Goal: Book appointment/travel/reservation

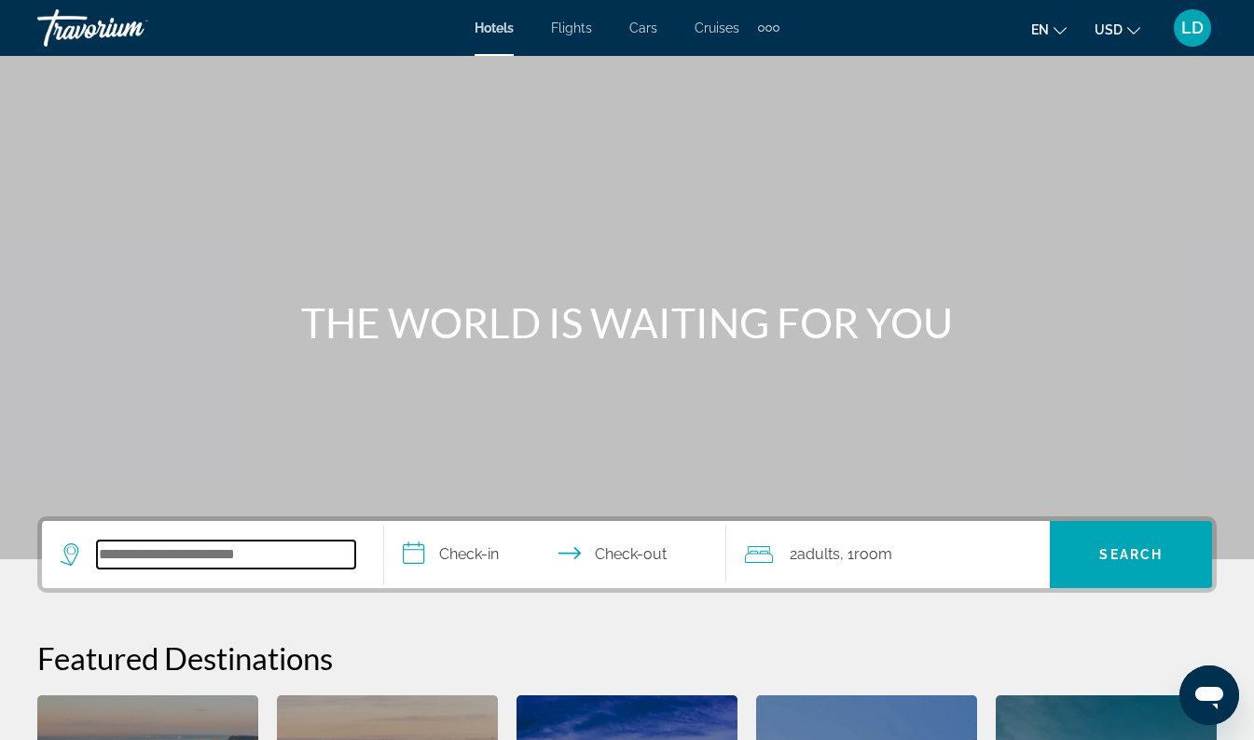
click at [195, 551] on input "Search widget" at bounding box center [226, 555] width 258 height 28
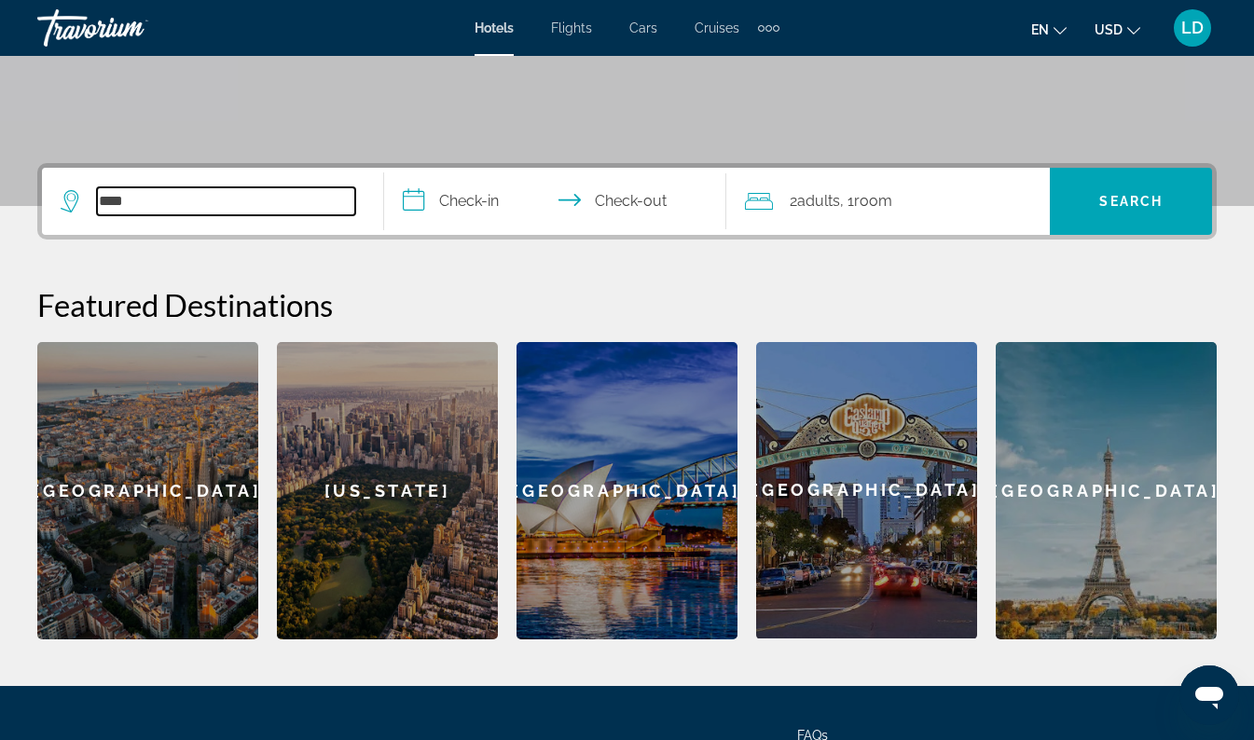
scroll to position [352, 0]
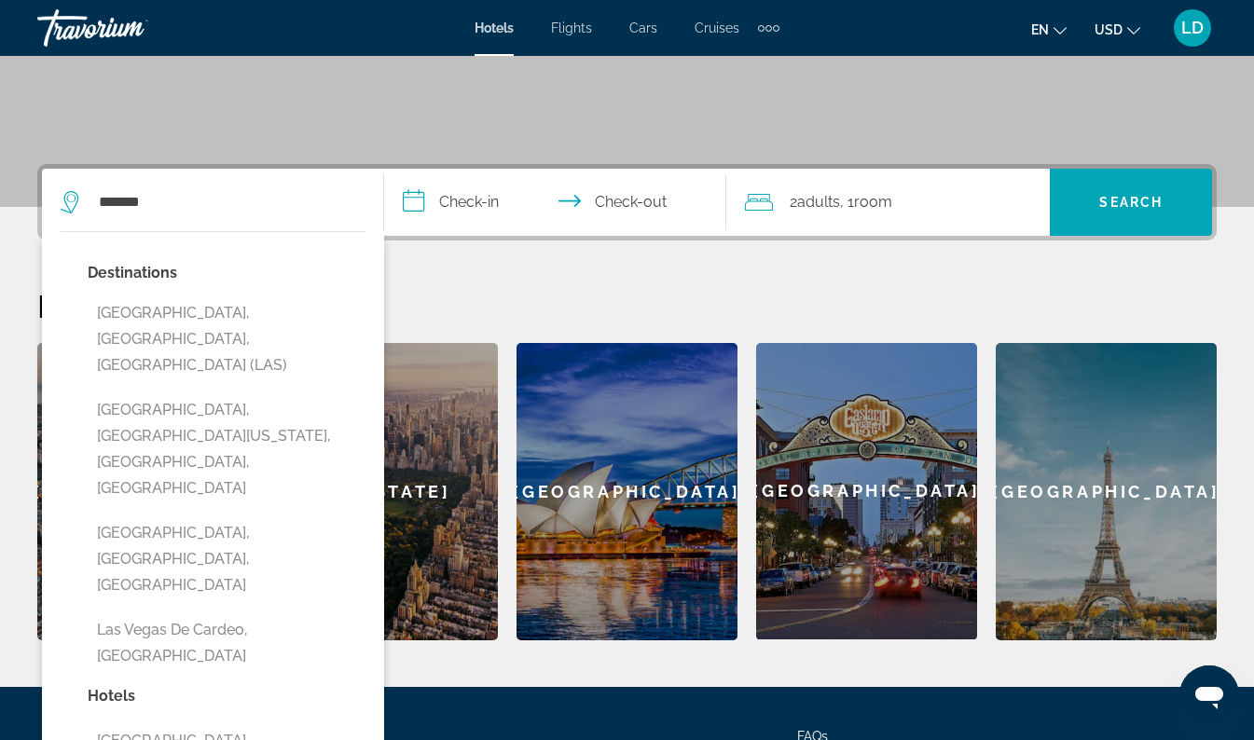
click at [310, 309] on button "Las Vegas, NV, United States (LAS)" at bounding box center [227, 340] width 278 height 88
type input "**********"
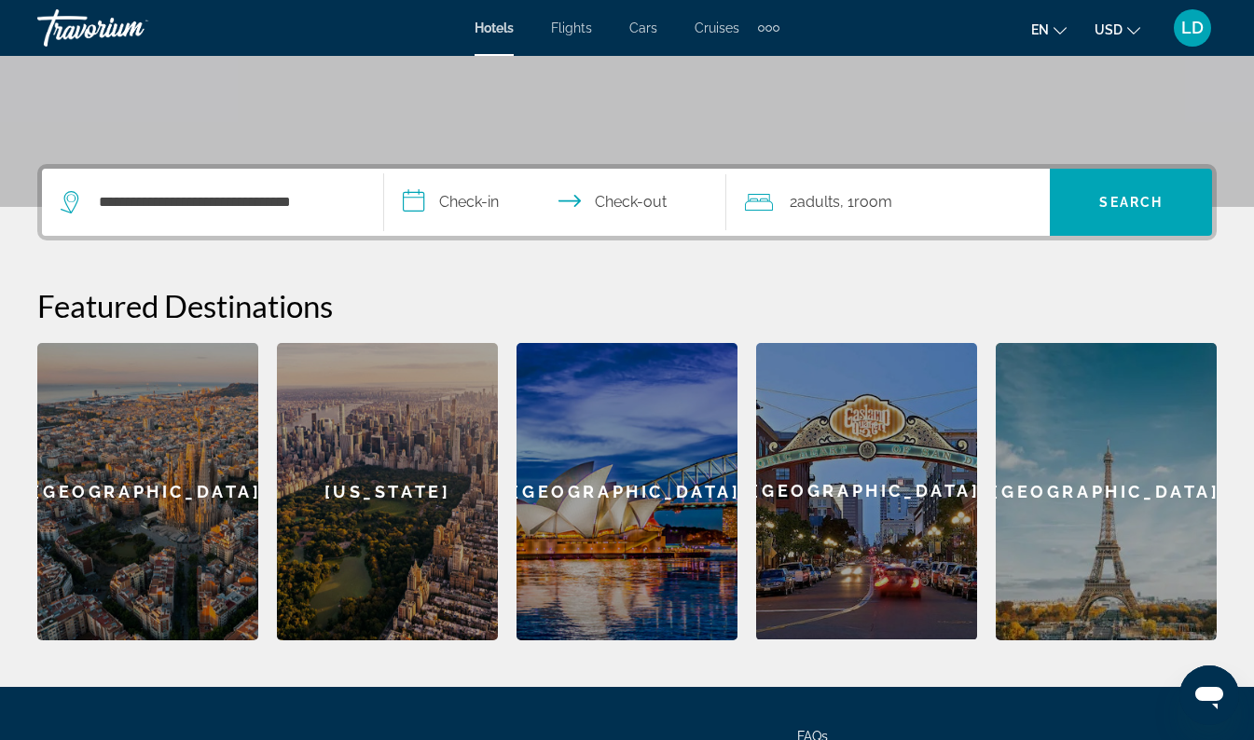
click at [477, 204] on input "**********" at bounding box center [559, 205] width 350 height 73
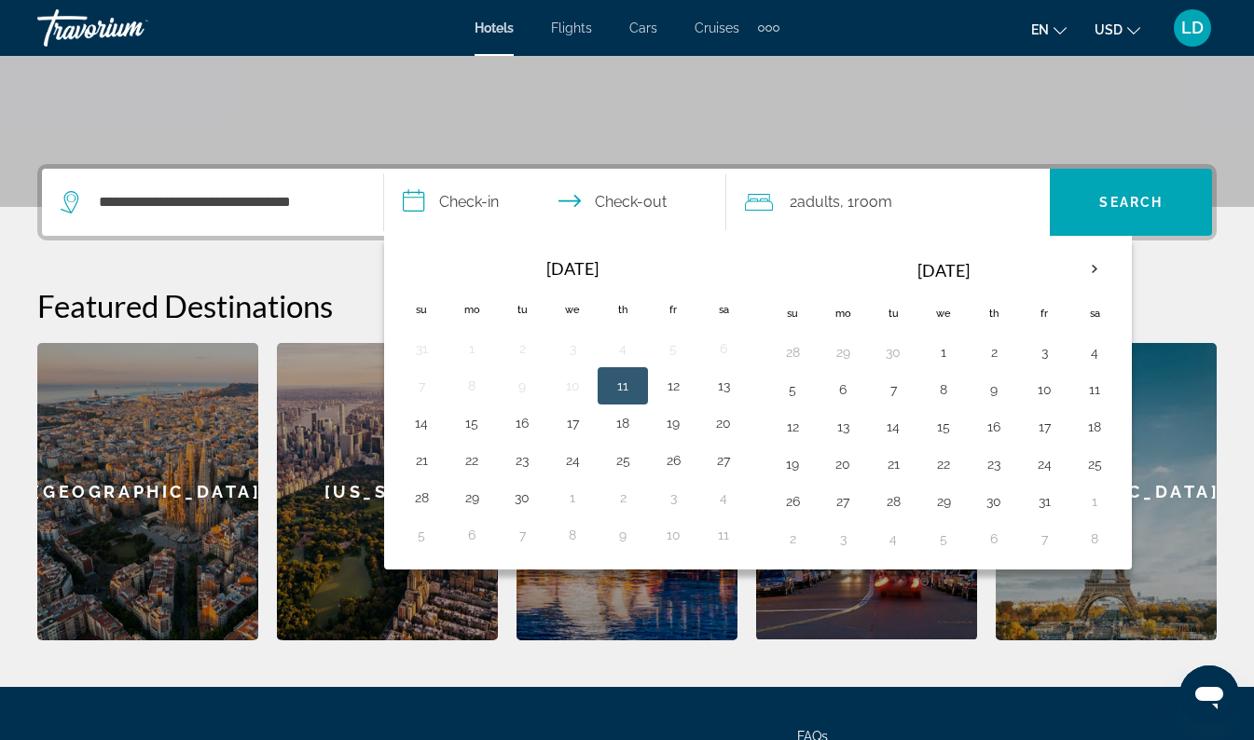
click at [1104, 271] on th "Next month" at bounding box center [1094, 269] width 50 height 41
click at [849, 429] on button "10" at bounding box center [843, 427] width 30 height 26
click at [1056, 422] on button "14" at bounding box center [1044, 427] width 30 height 26
type input "**********"
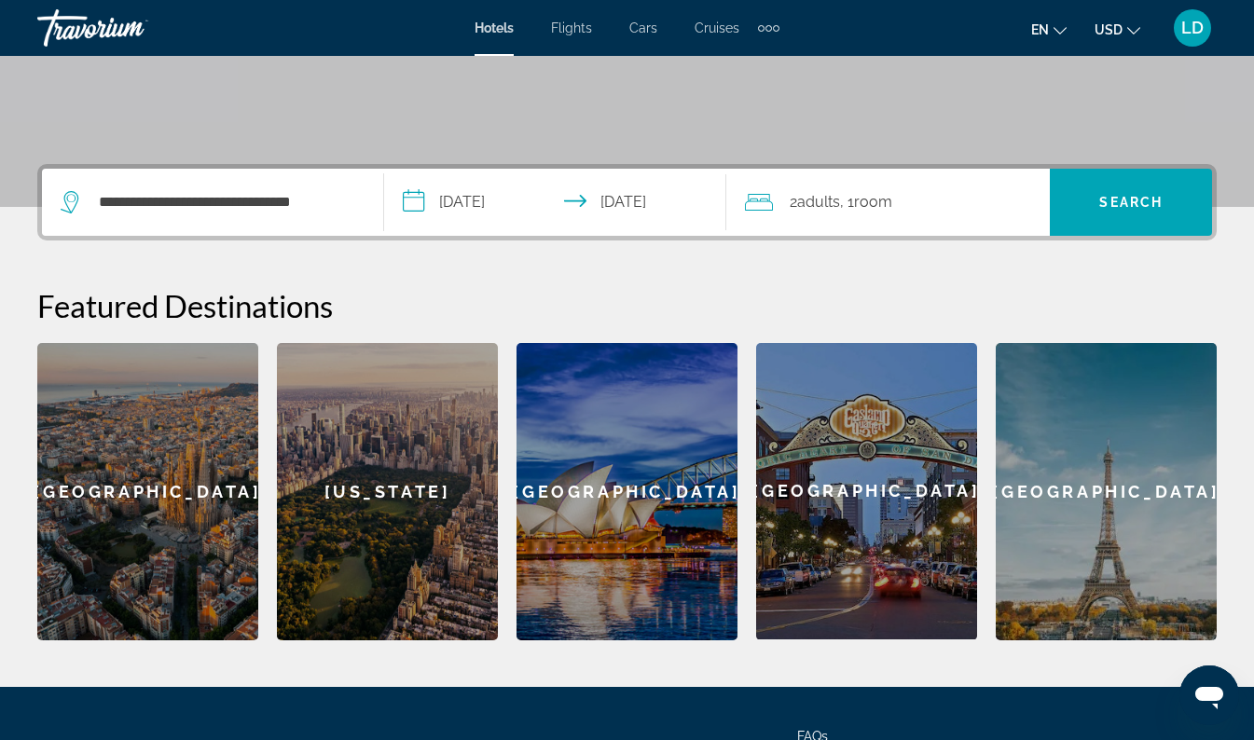
click at [1145, 200] on span "Search" at bounding box center [1130, 202] width 63 height 15
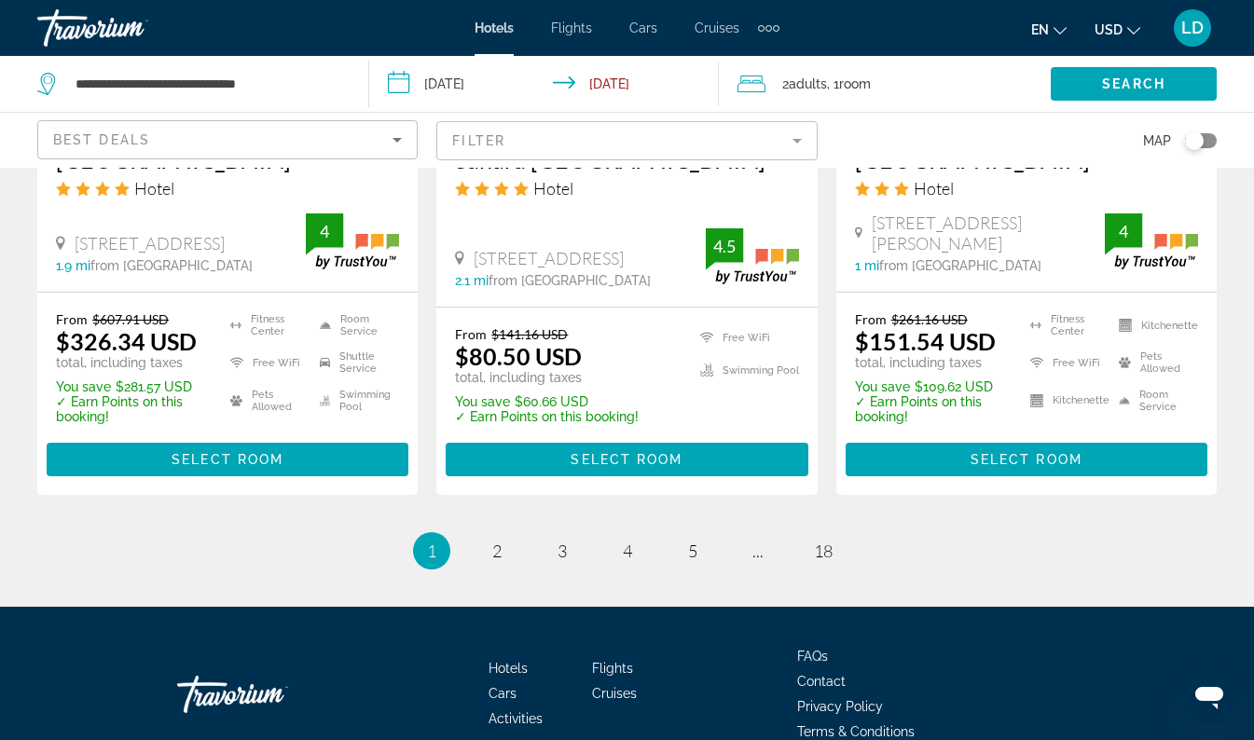
scroll to position [2612, 0]
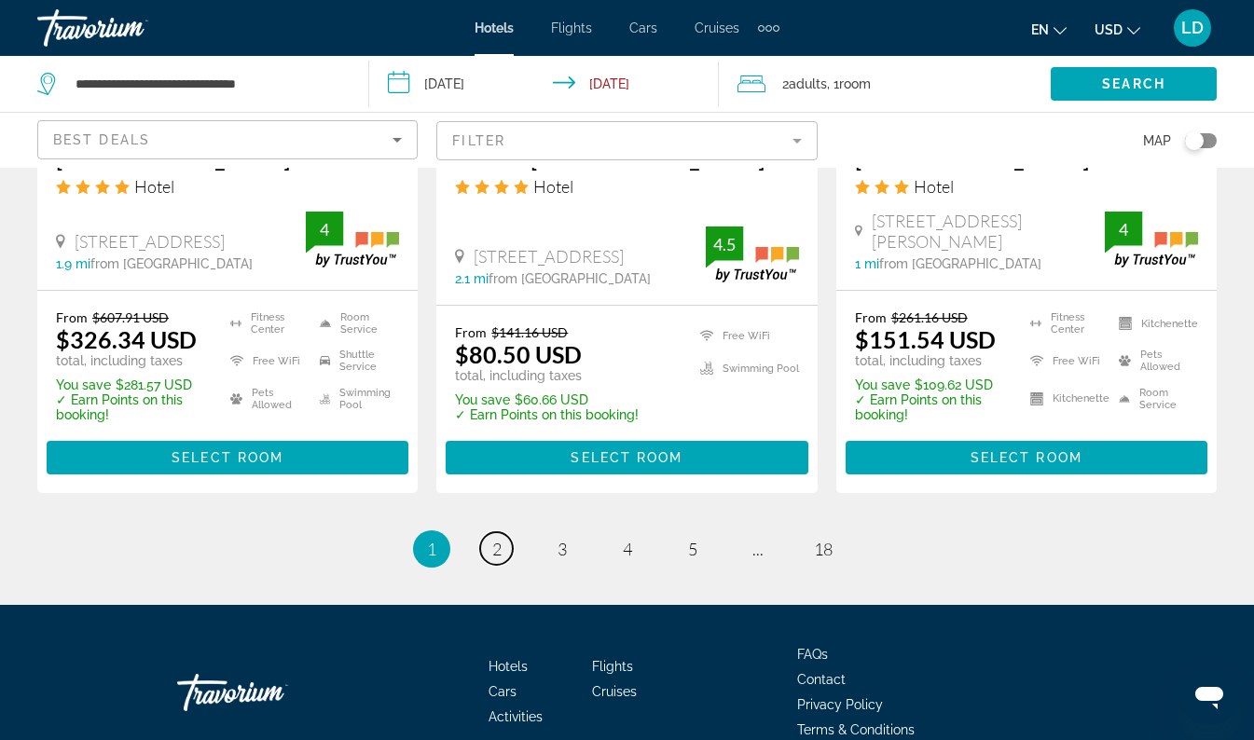
click at [496, 542] on span "2" at bounding box center [496, 549] width 9 height 21
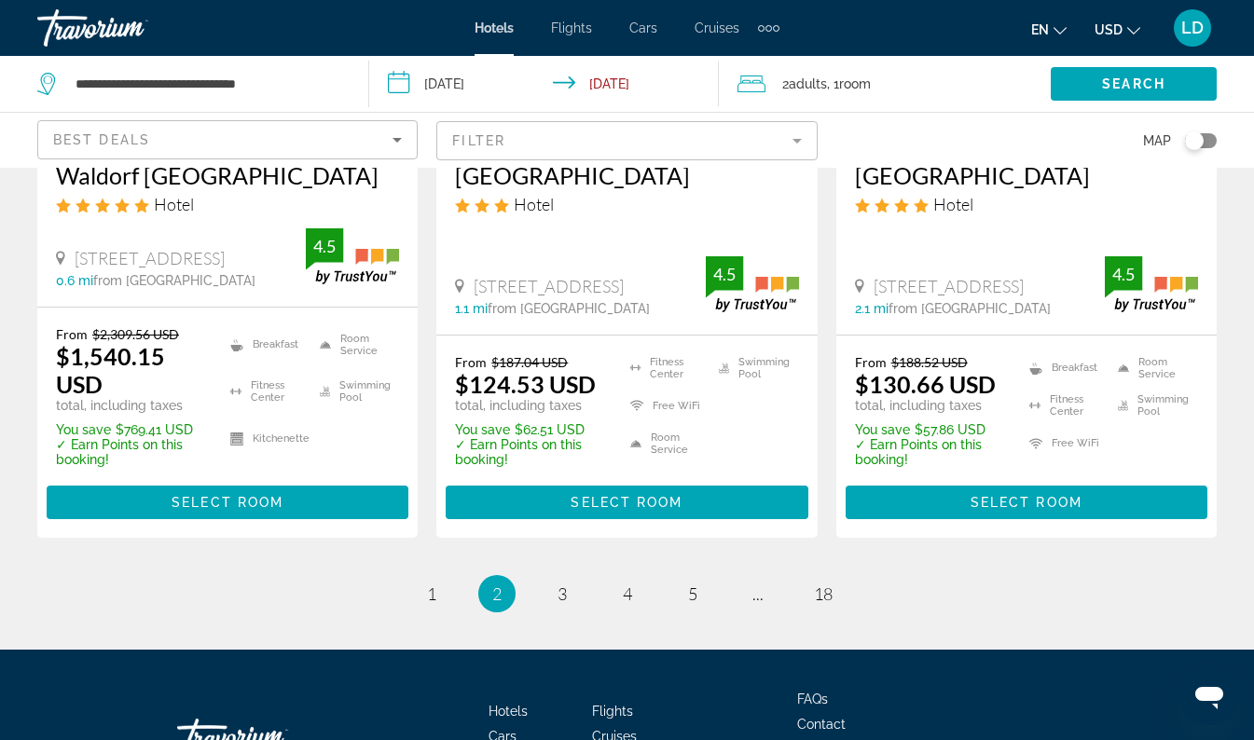
scroll to position [2678, 0]
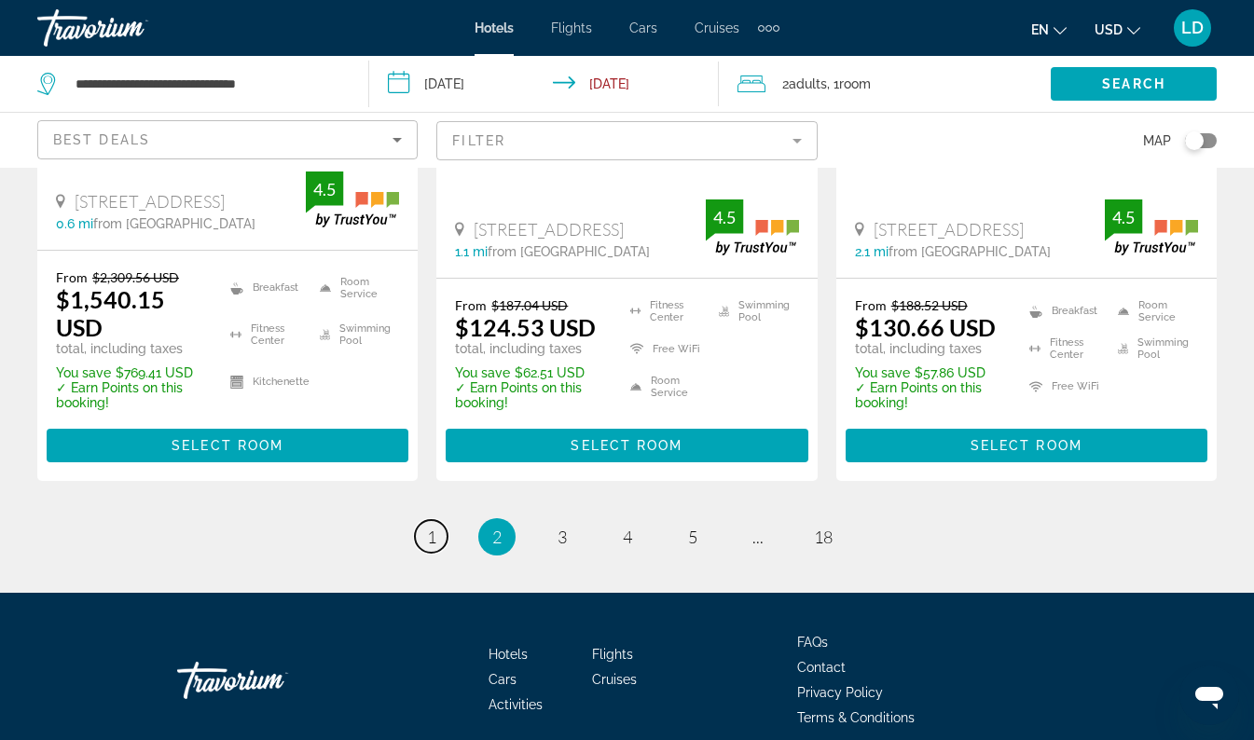
click at [433, 527] on span "1" at bounding box center [431, 537] width 9 height 21
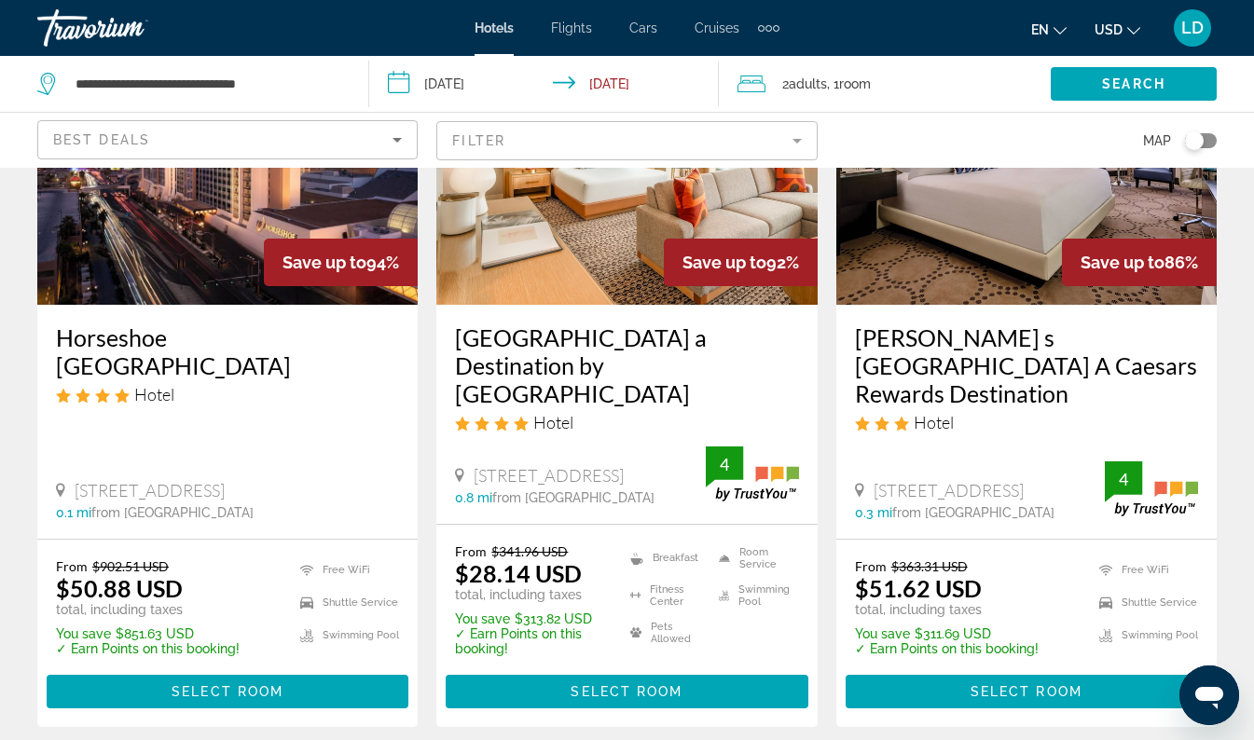
scroll to position [227, 0]
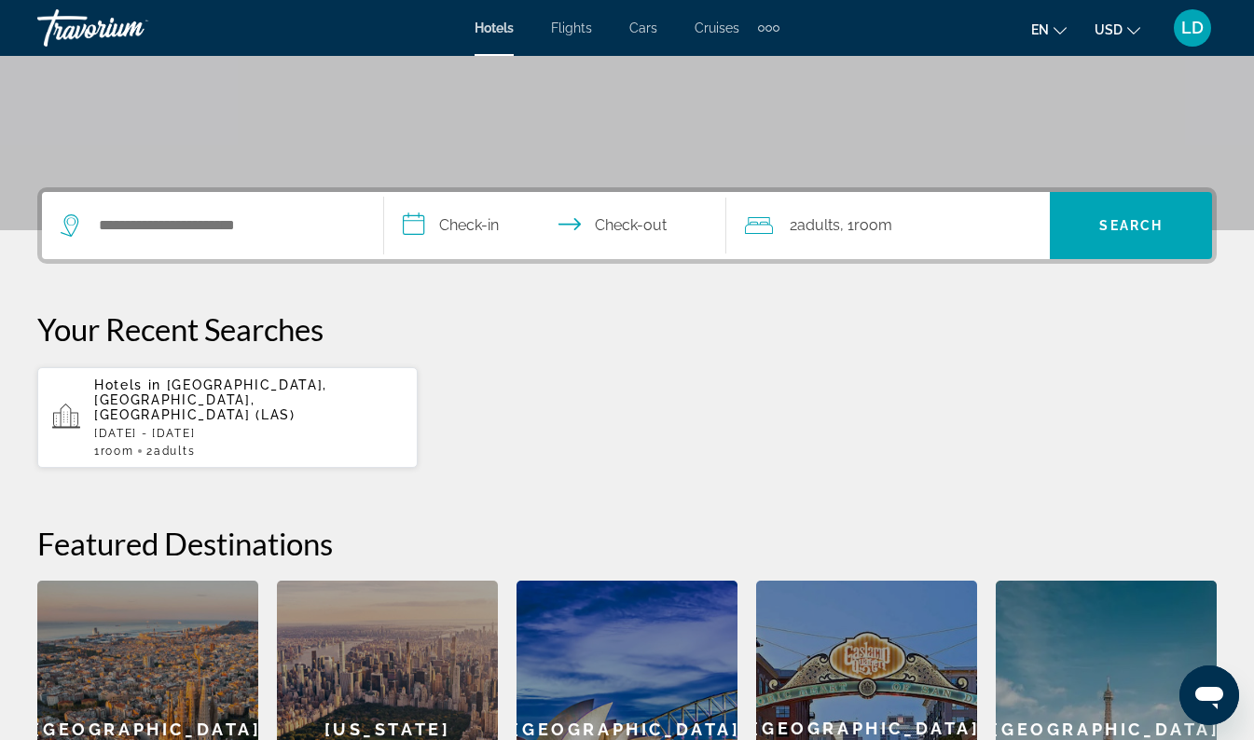
scroll to position [328, 0]
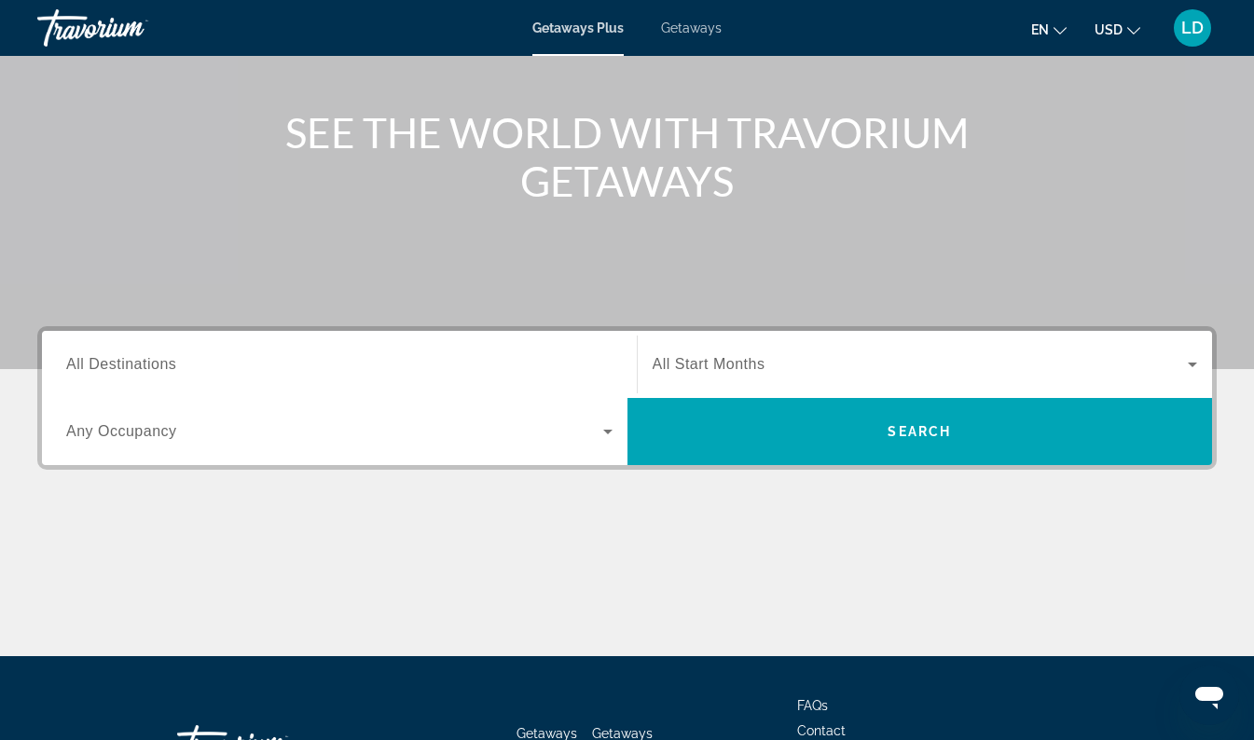
scroll to position [191, 0]
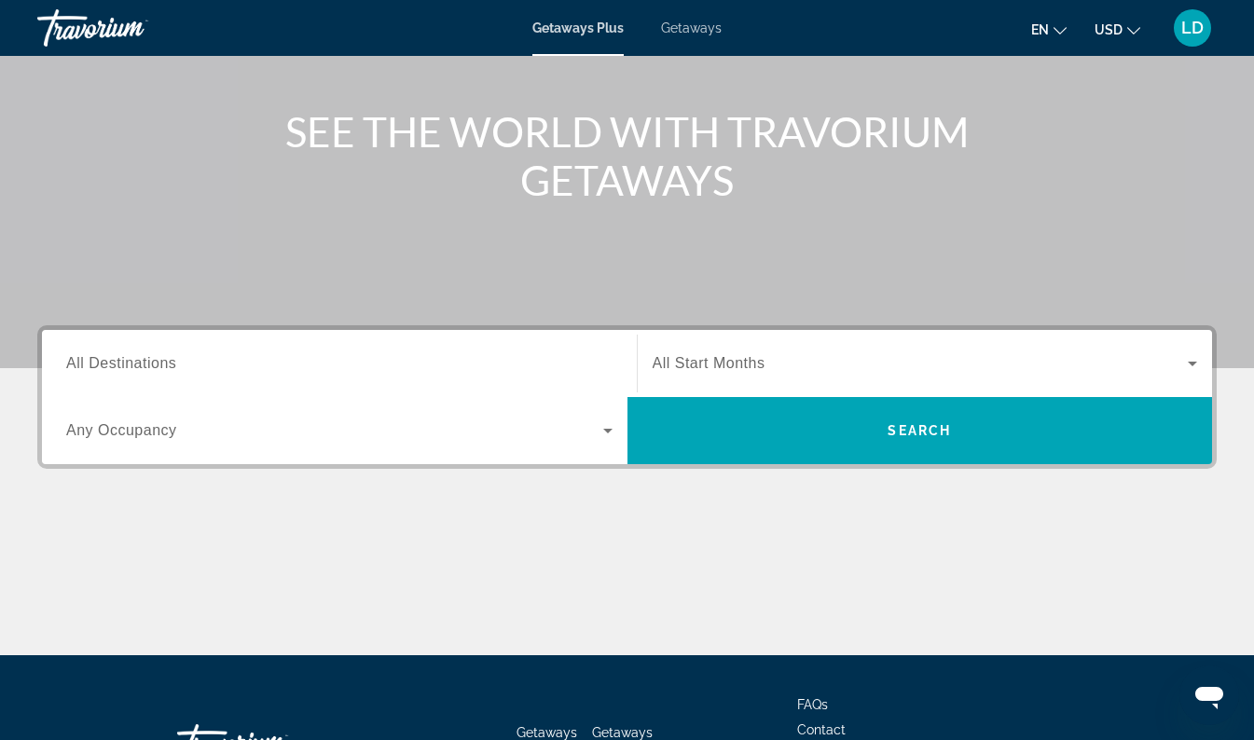
click at [111, 368] on span "All Destinations" at bounding box center [121, 363] width 110 height 16
click at [111, 368] on input "Destination All Destinations" at bounding box center [339, 364] width 546 height 22
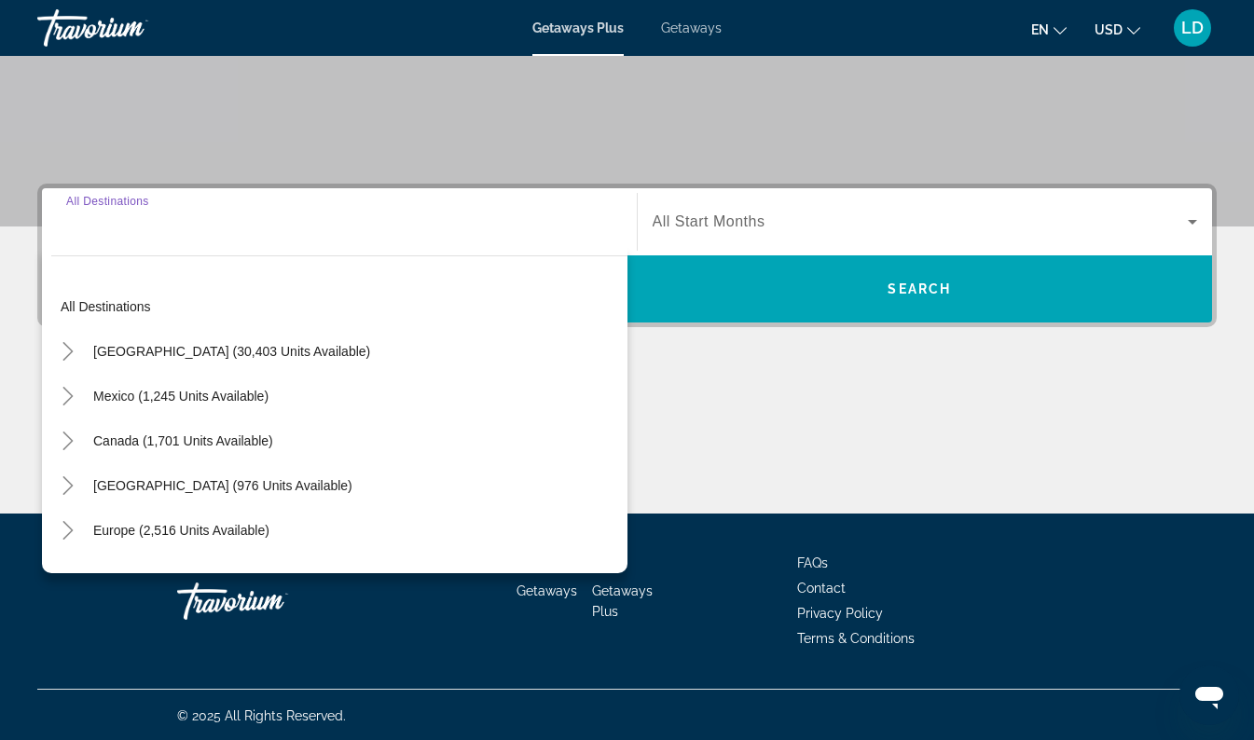
scroll to position [335, 0]
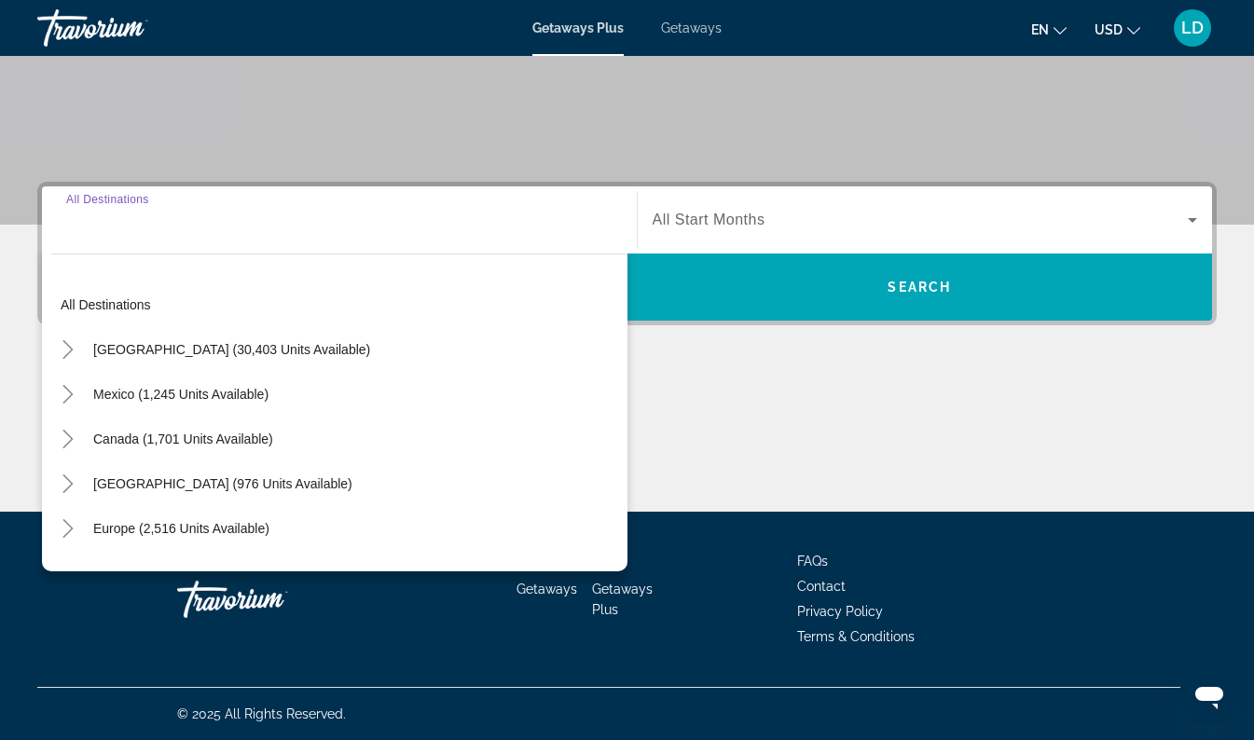
click at [64, 350] on icon "Toggle United States (30,403 units available)" at bounding box center [68, 349] width 19 height 19
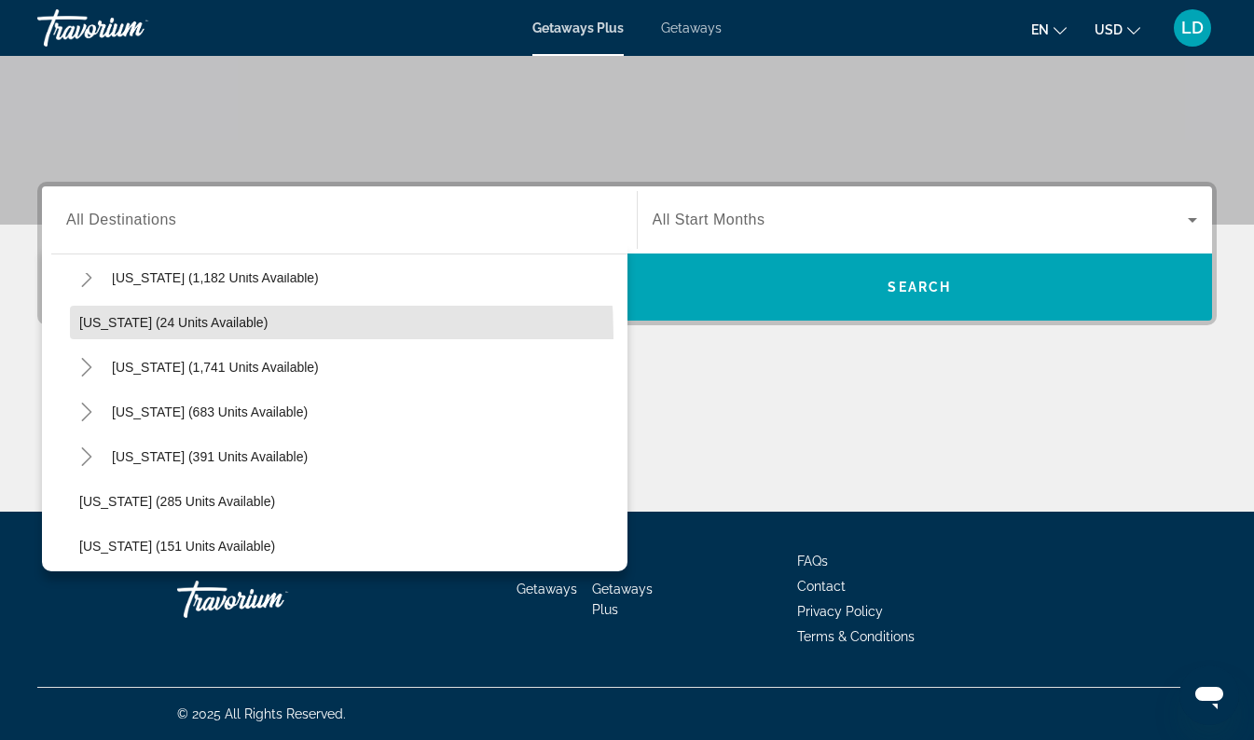
scroll to position [1287, 0]
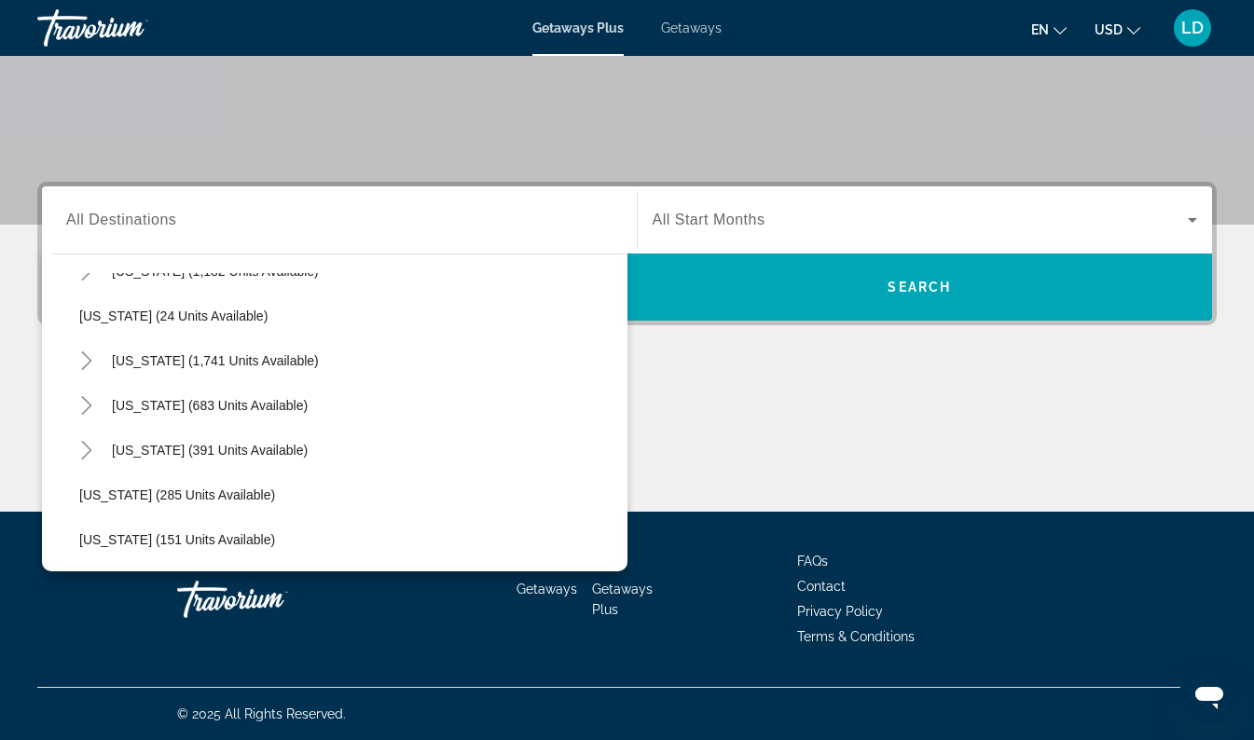
click at [118, 216] on span "All Destinations" at bounding box center [121, 220] width 110 height 16
click at [118, 216] on input "Destination All Destinations" at bounding box center [339, 221] width 546 height 22
click at [282, 224] on input "Destination All Destinations" at bounding box center [339, 221] width 546 height 22
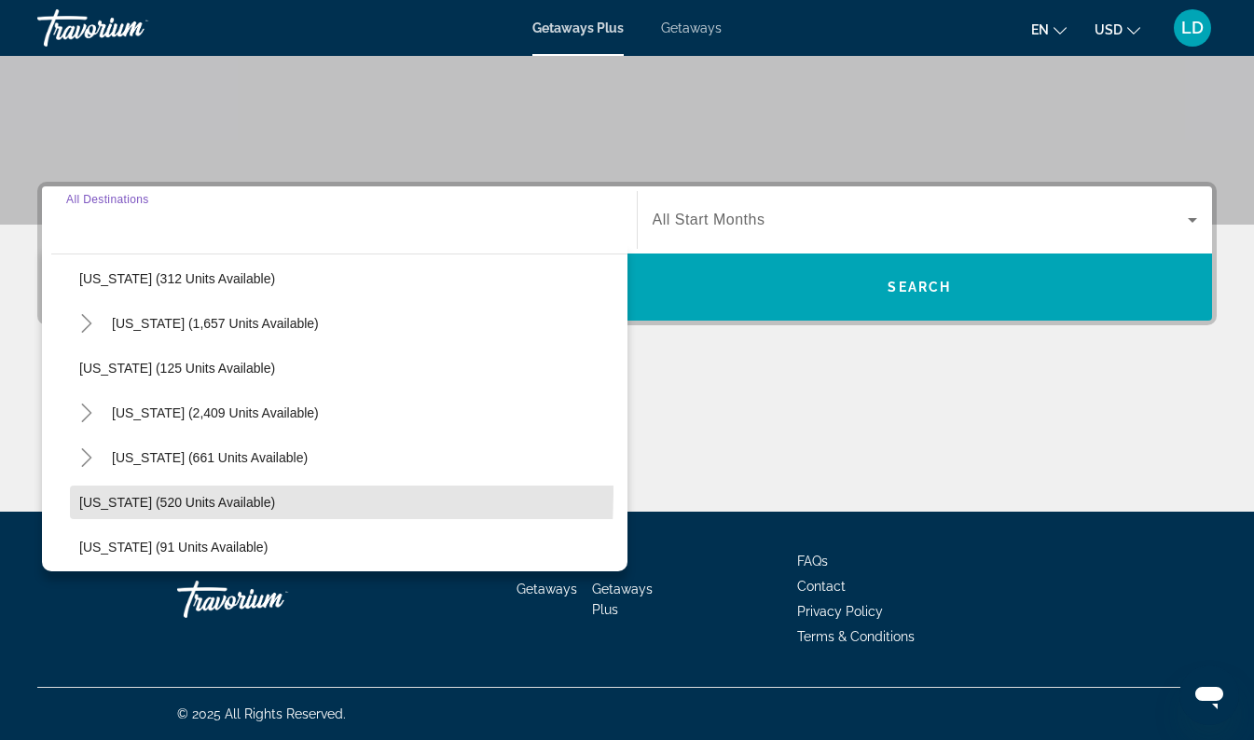
scroll to position [829, 0]
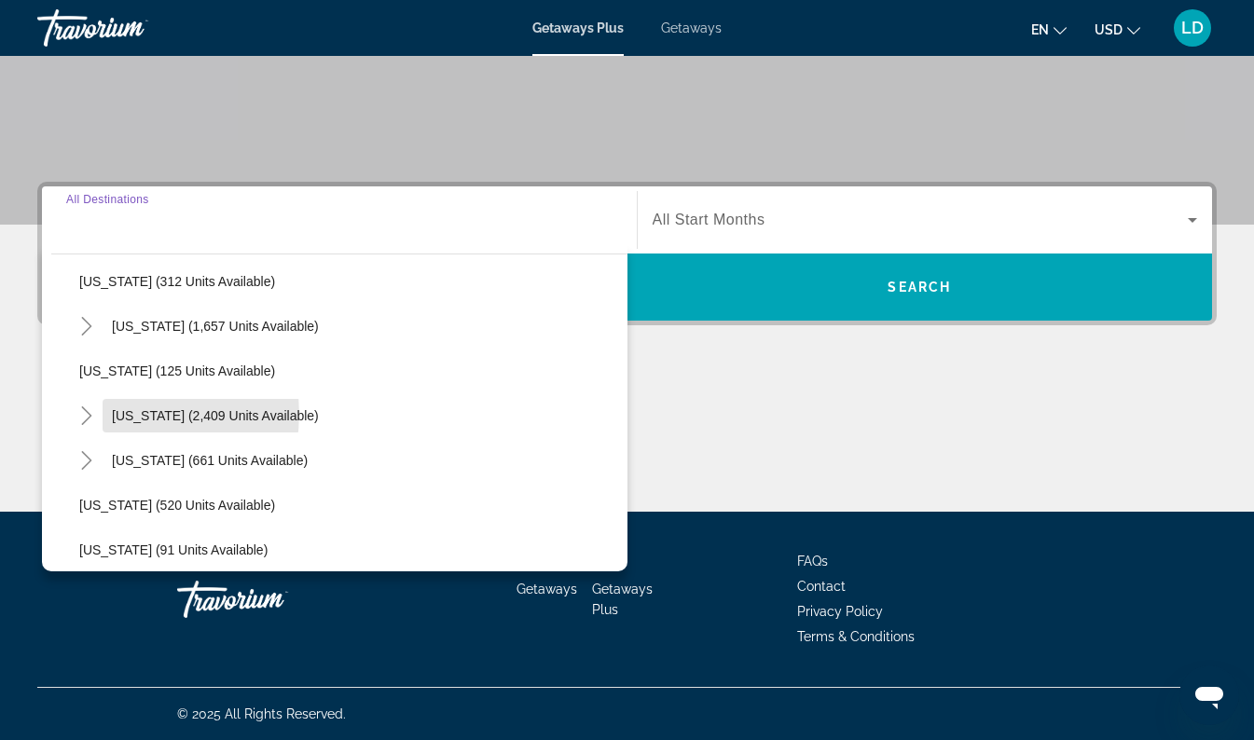
click at [142, 414] on span "[US_STATE] (2,409 units available)" at bounding box center [215, 415] width 207 height 15
type input "**********"
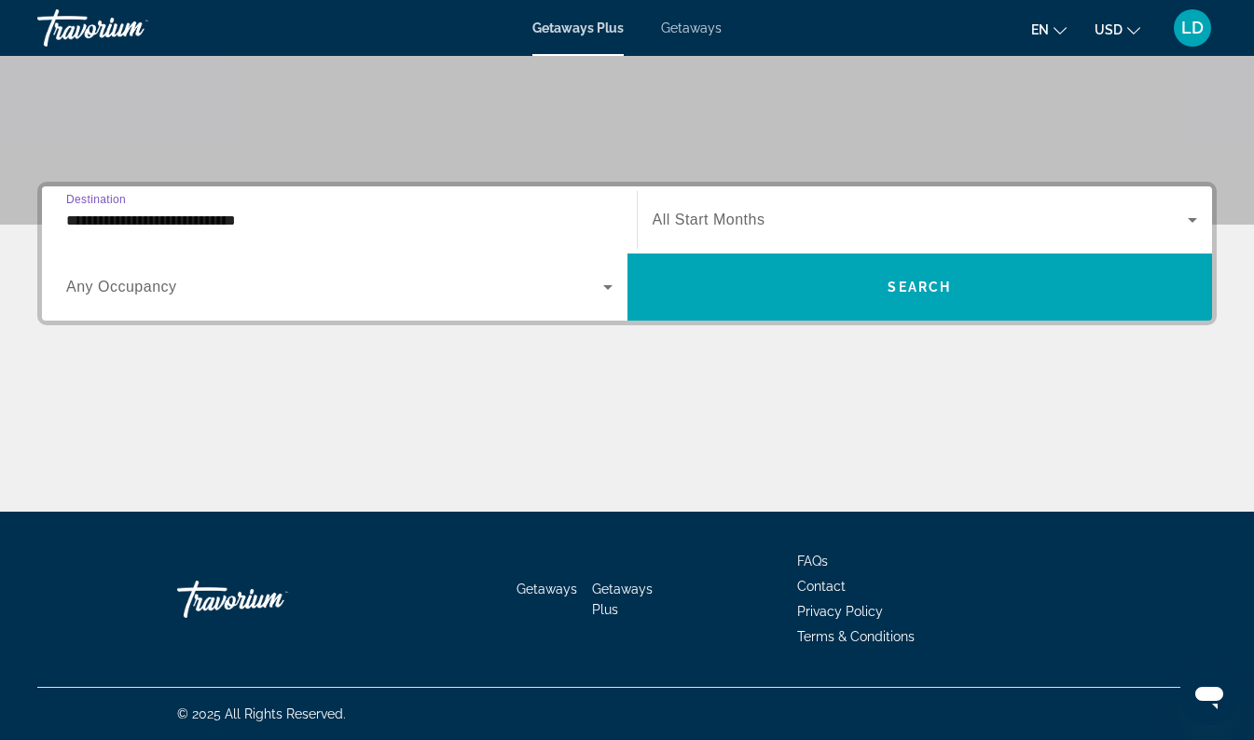
click at [588, 292] on span "Search widget" at bounding box center [334, 287] width 537 height 22
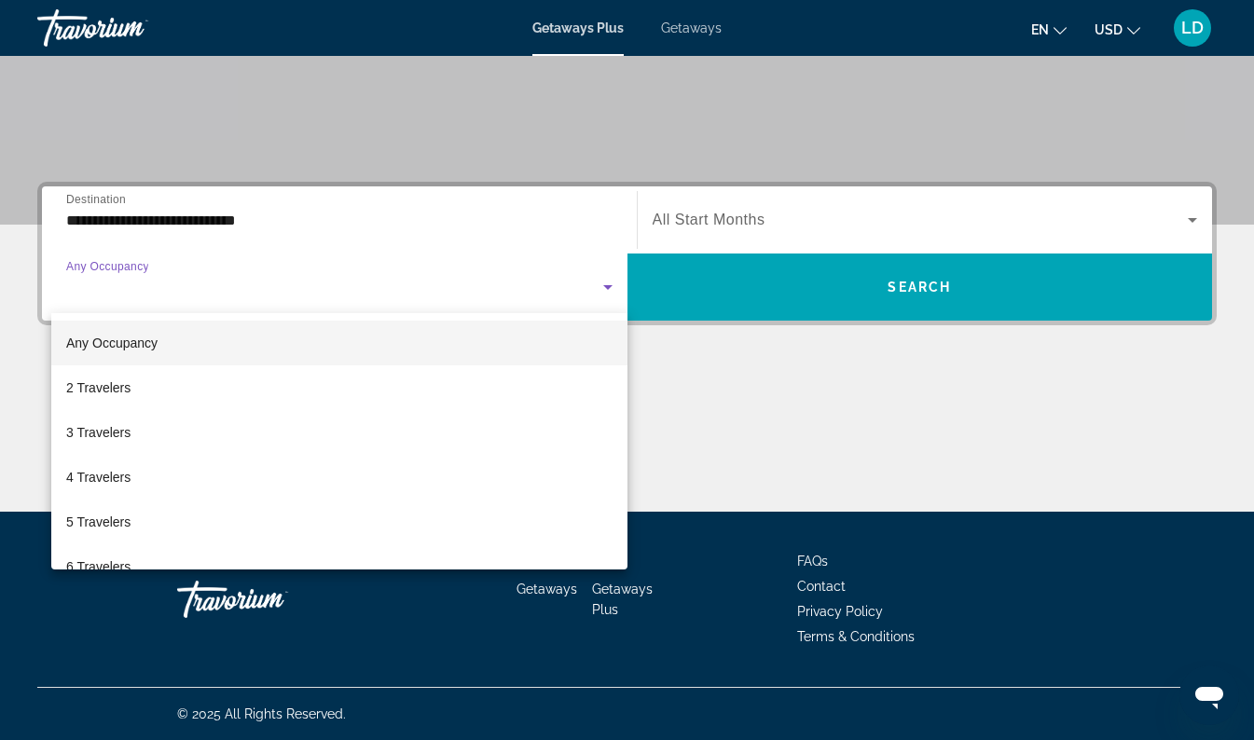
click at [82, 398] on span "2 Travelers" at bounding box center [98, 388] width 64 height 22
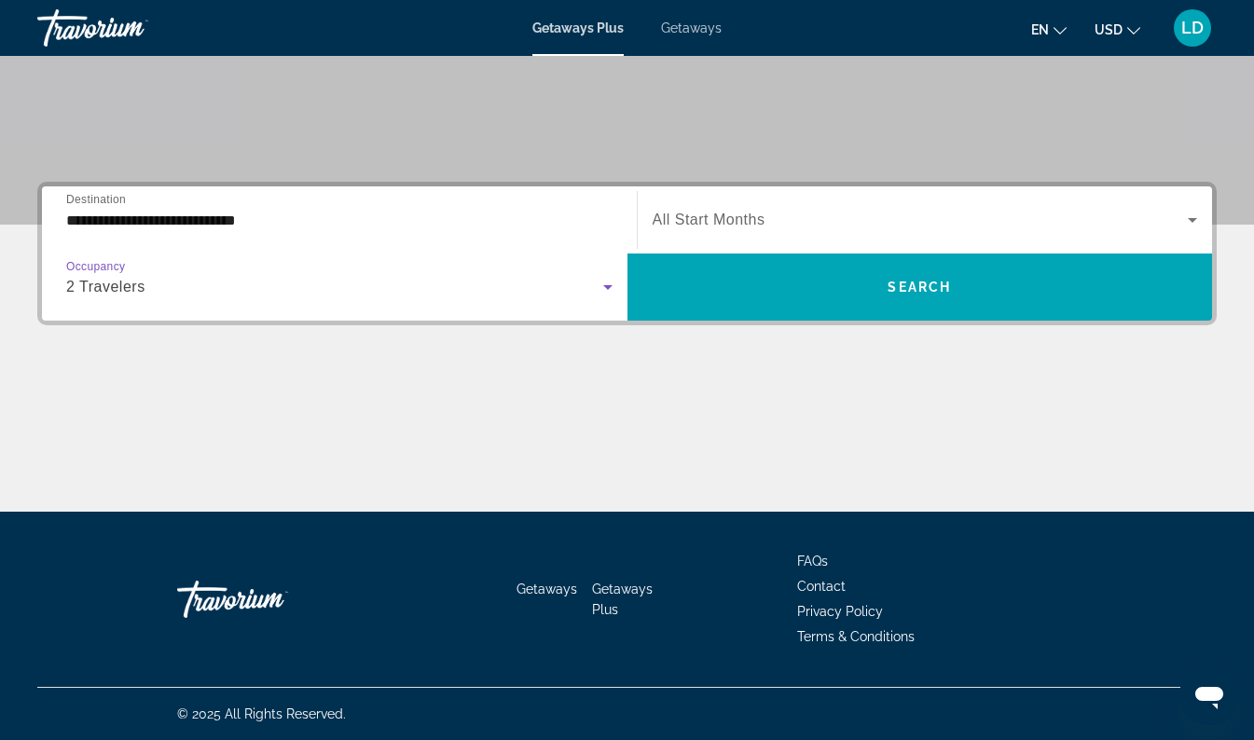
click at [1192, 227] on icon "Search widget" at bounding box center [1192, 220] width 22 height 22
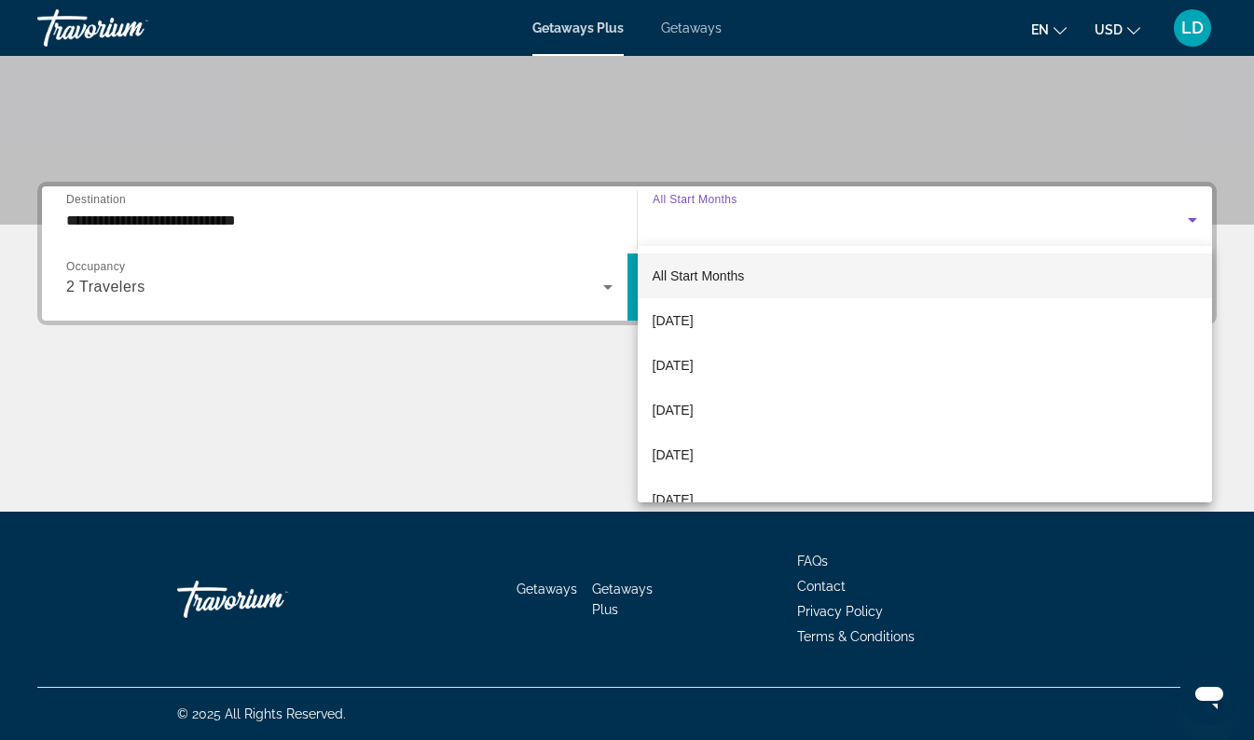
click at [694, 370] on span "[DATE]" at bounding box center [673, 365] width 41 height 22
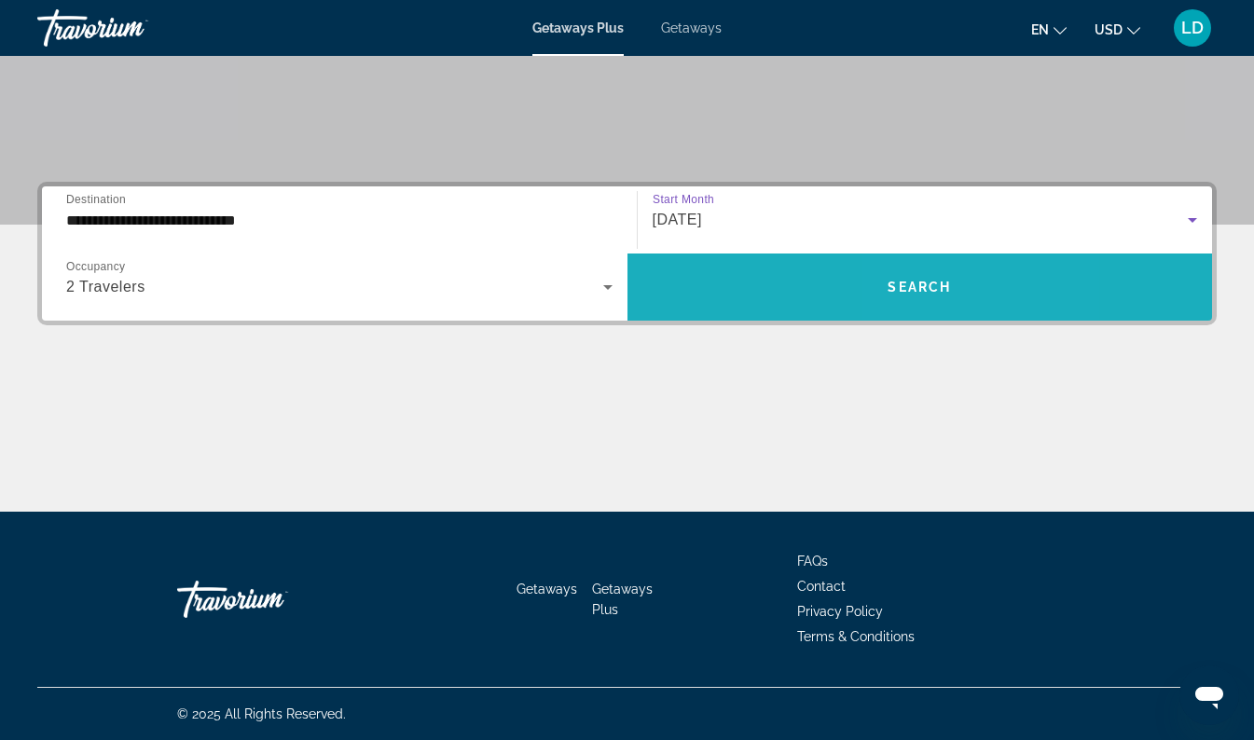
click at [923, 289] on span "Search" at bounding box center [919, 287] width 63 height 15
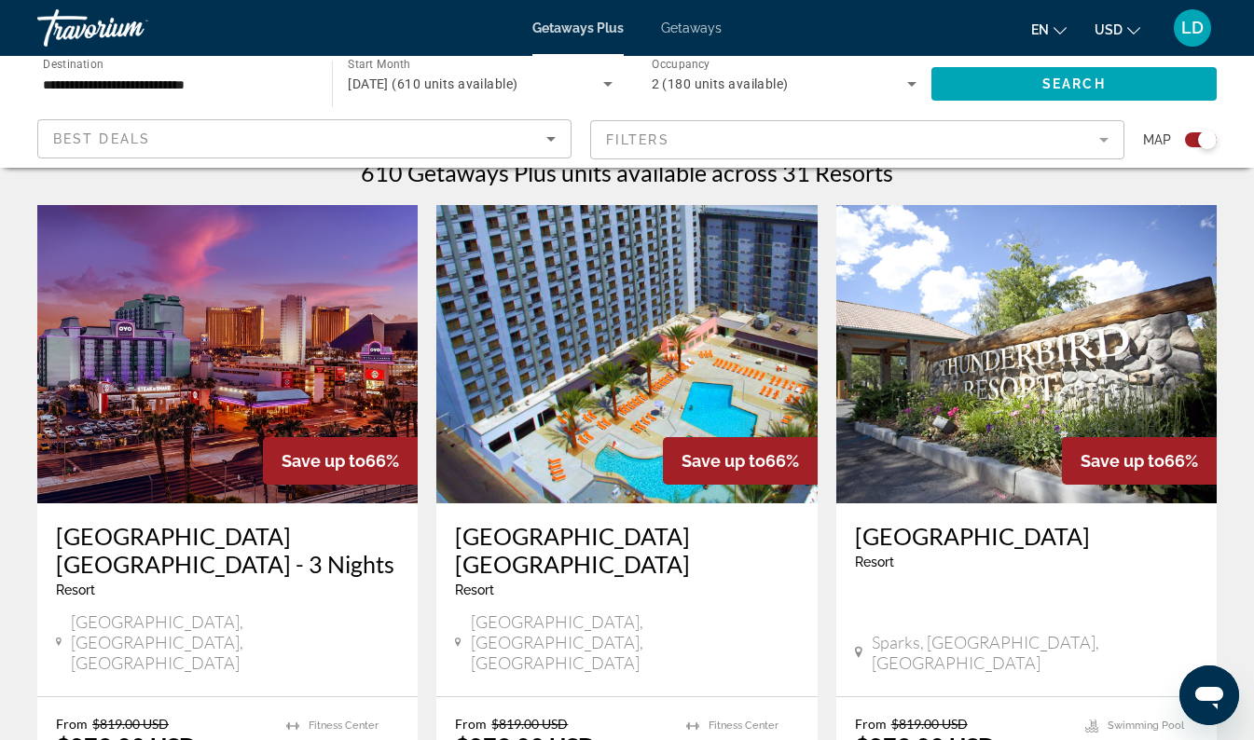
scroll to position [608, 0]
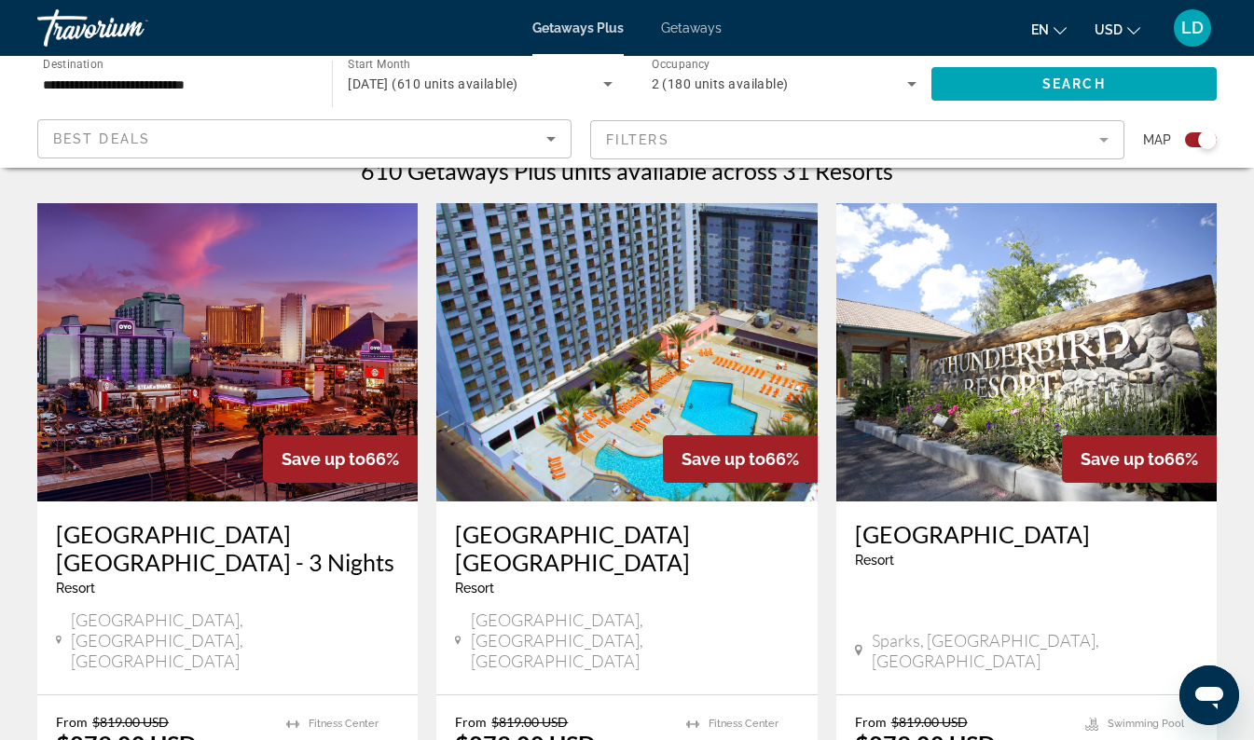
click at [145, 537] on h3 "[GEOGRAPHIC_DATA] [GEOGRAPHIC_DATA] - 3 Nights" at bounding box center [227, 548] width 343 height 56
